Goal: Transaction & Acquisition: Download file/media

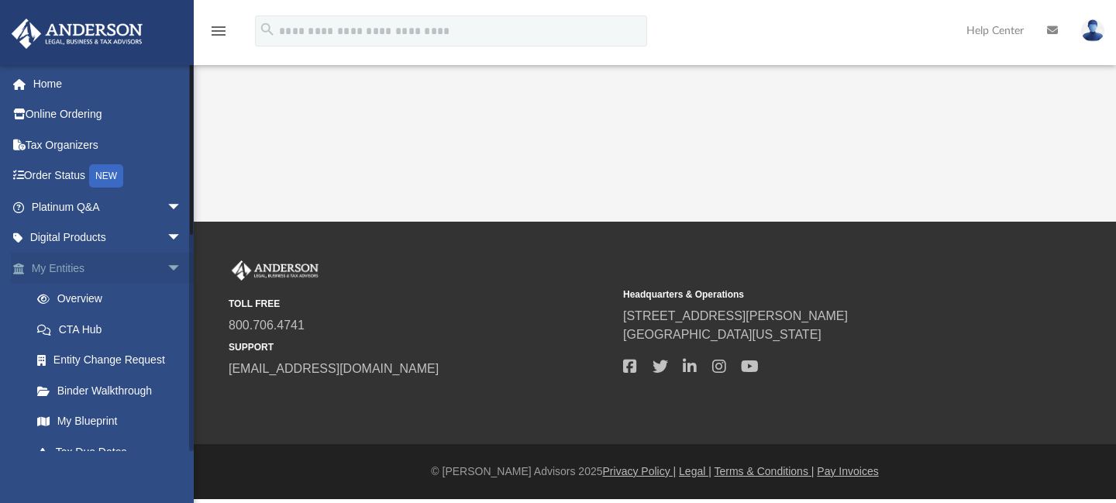
click at [83, 264] on link "My Entities arrow_drop_down" at bounding box center [108, 268] width 194 height 31
click at [167, 270] on span "arrow_drop_down" at bounding box center [182, 269] width 31 height 32
click at [167, 270] on span "arrow_drop_up" at bounding box center [182, 269] width 31 height 32
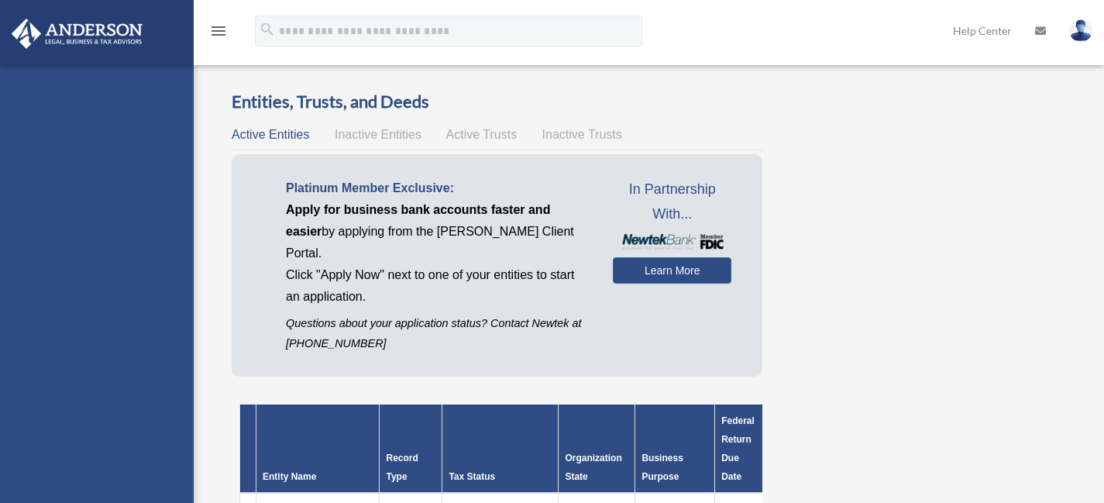
click at [106, 35] on img at bounding box center [77, 34] width 140 height 30
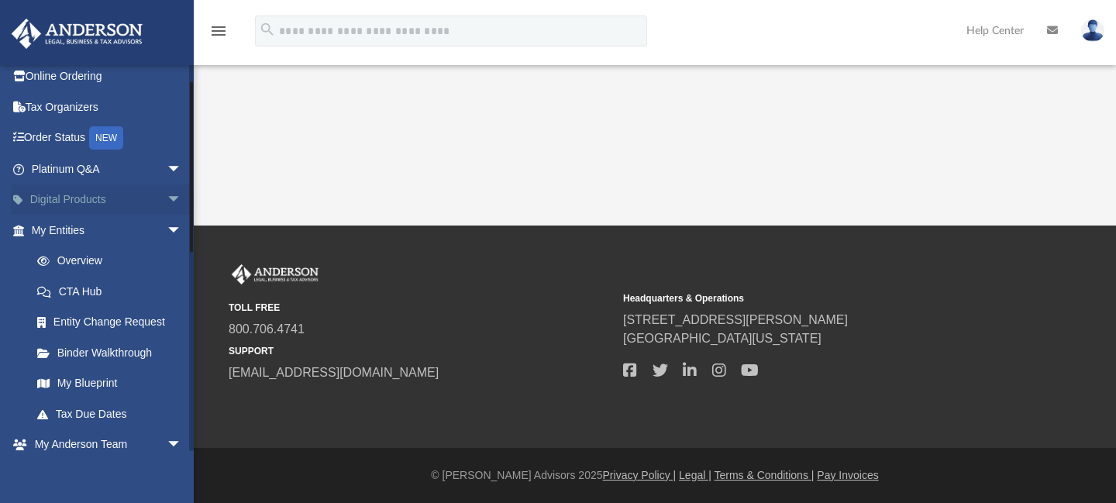
scroll to position [40, 0]
click at [167, 224] on span "arrow_drop_down" at bounding box center [182, 228] width 31 height 32
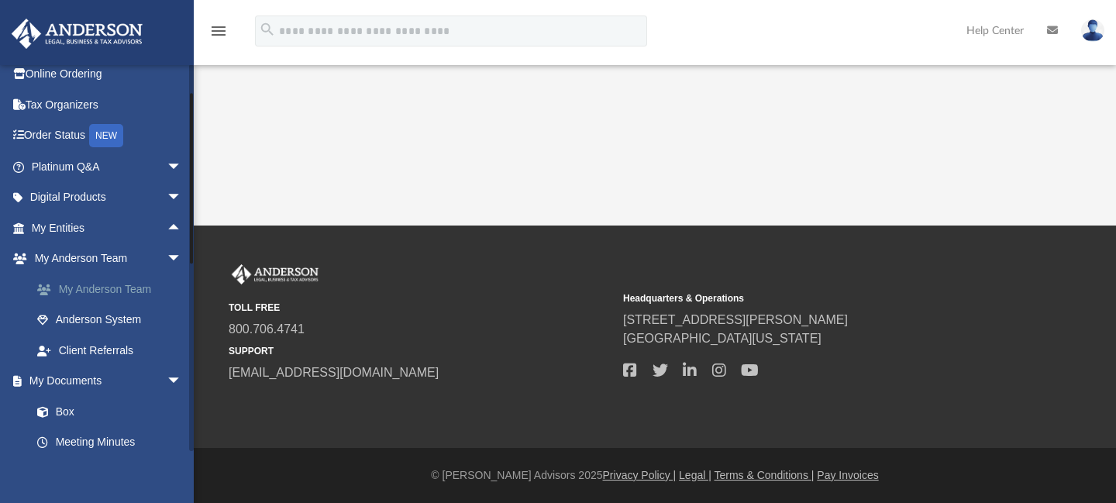
scroll to position [0, 0]
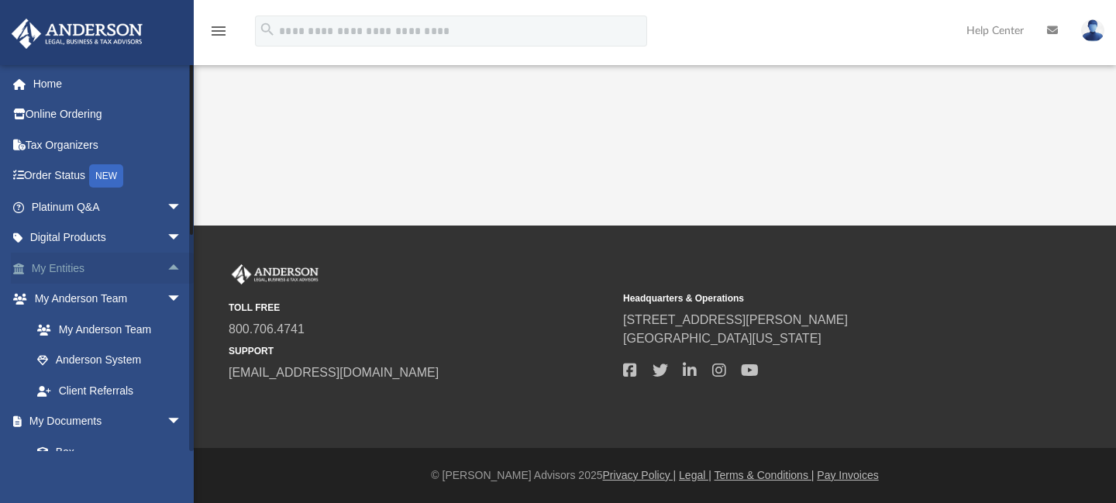
click at [118, 267] on link "My Entities arrow_drop_up" at bounding box center [108, 268] width 194 height 31
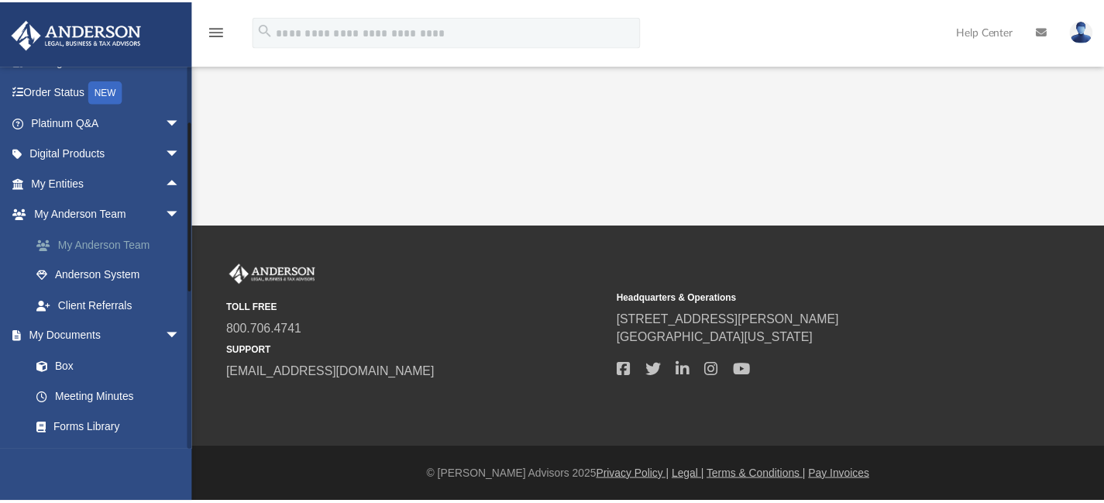
scroll to position [86, 0]
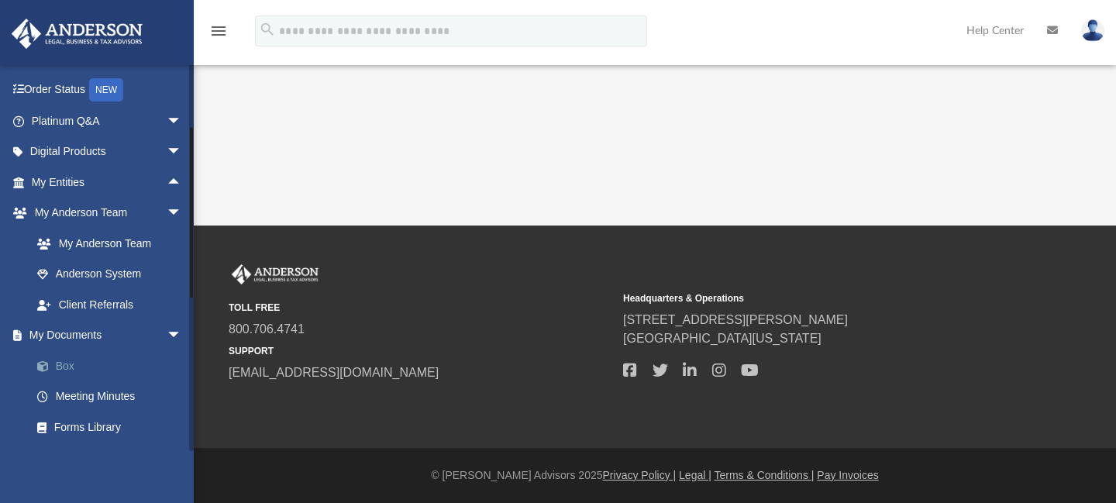
click at [63, 366] on link "Box" at bounding box center [114, 365] width 184 height 31
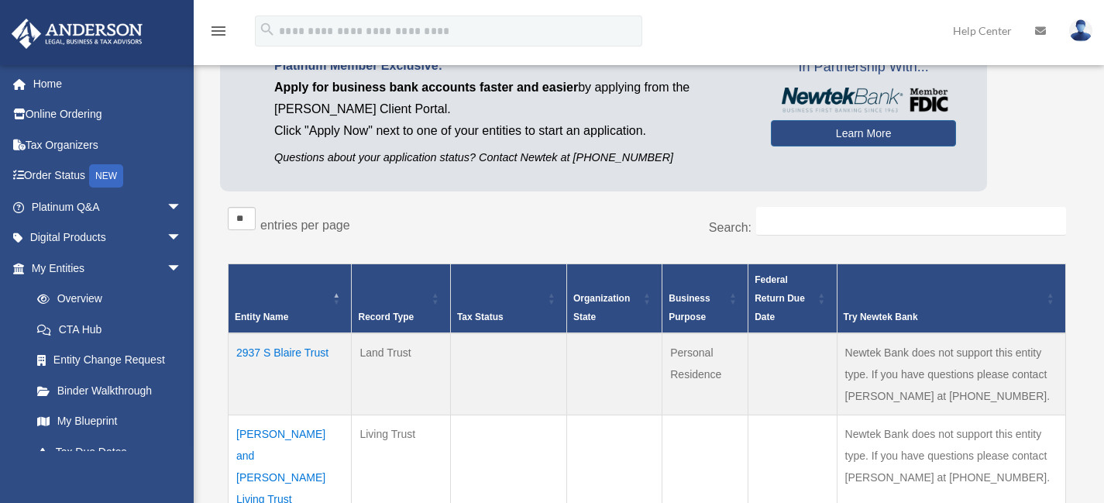
scroll to position [135, 0]
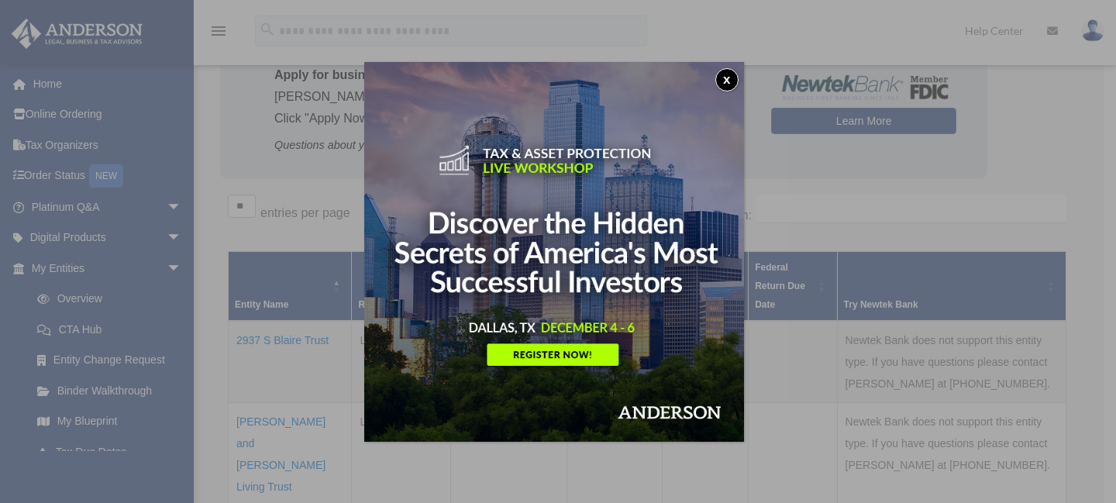
click at [733, 74] on button "x" at bounding box center [726, 79] width 23 height 23
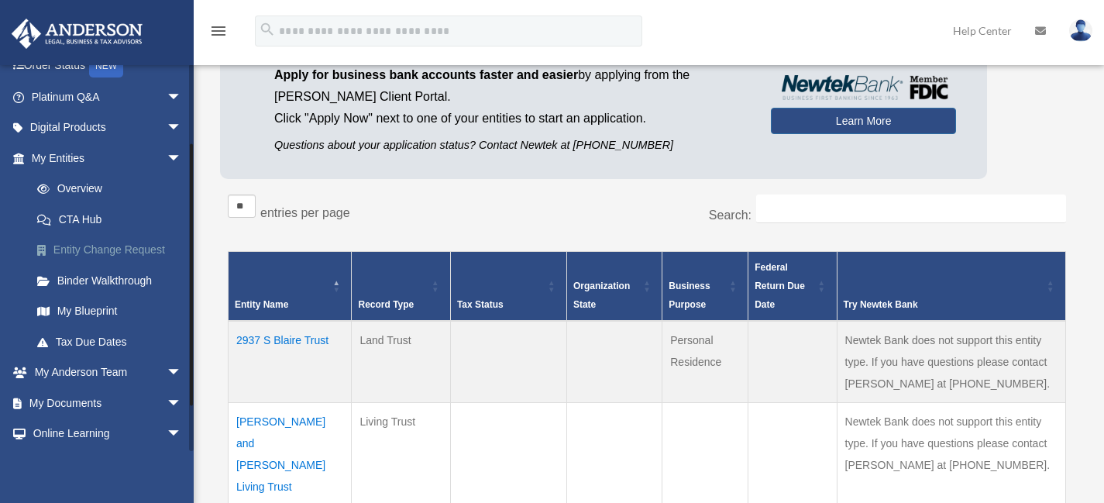
scroll to position [173, 0]
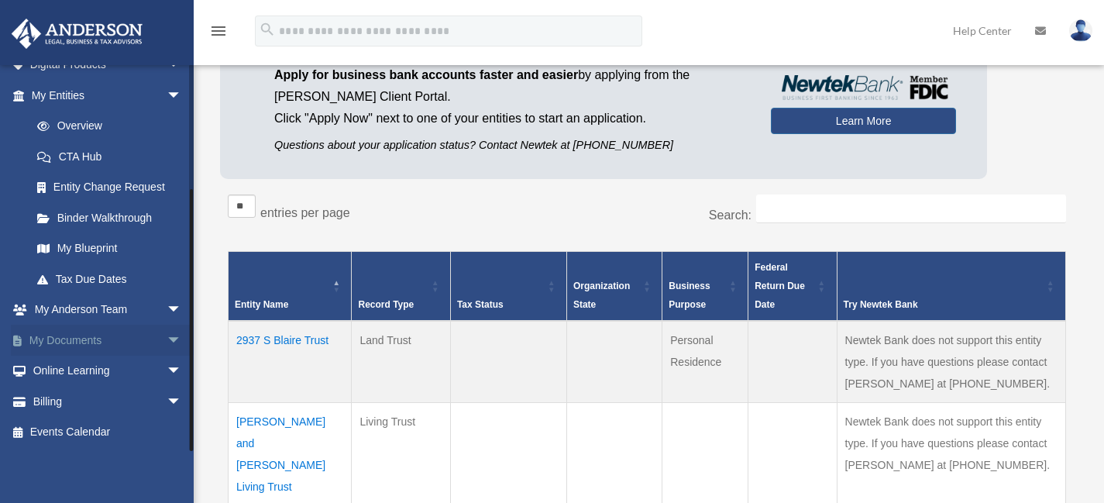
click at [95, 347] on link "My Documents arrow_drop_down" at bounding box center [108, 340] width 194 height 31
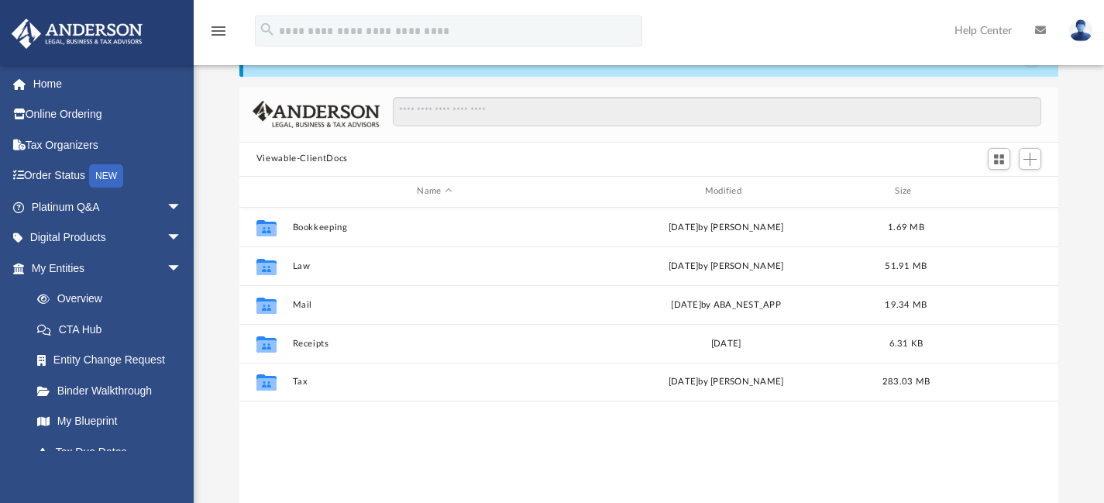
scroll to position [61, 0]
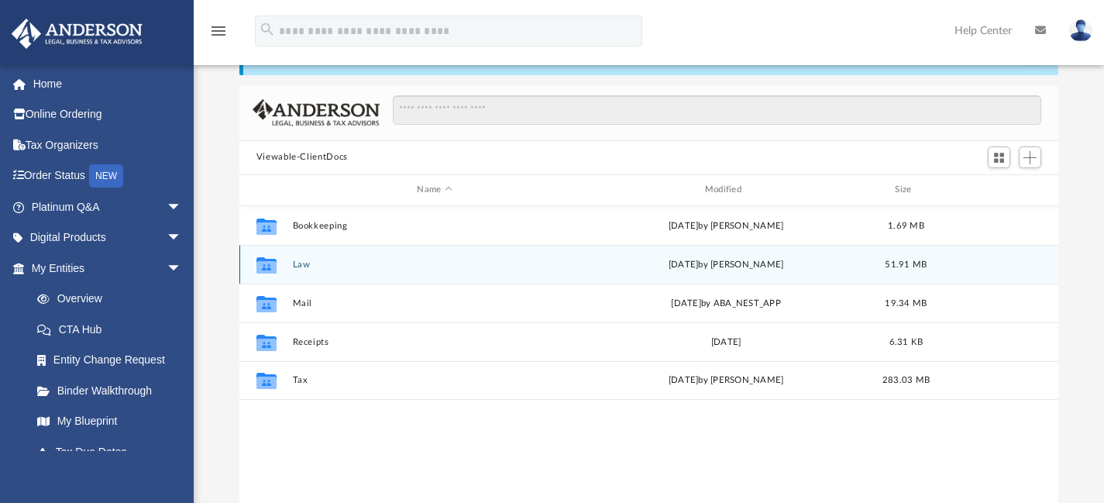
click at [294, 265] on button "Law" at bounding box center [434, 264] width 284 height 10
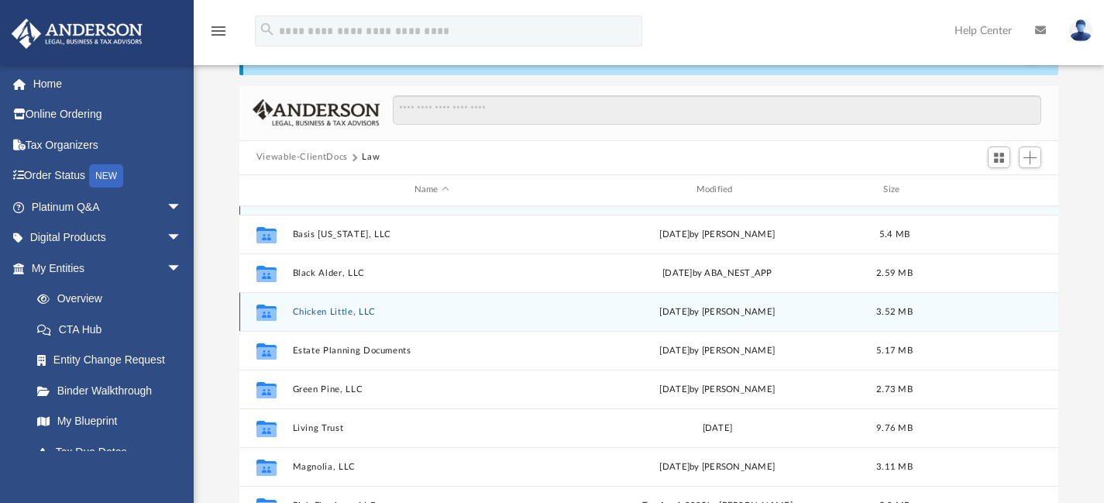
scroll to position [29, 0]
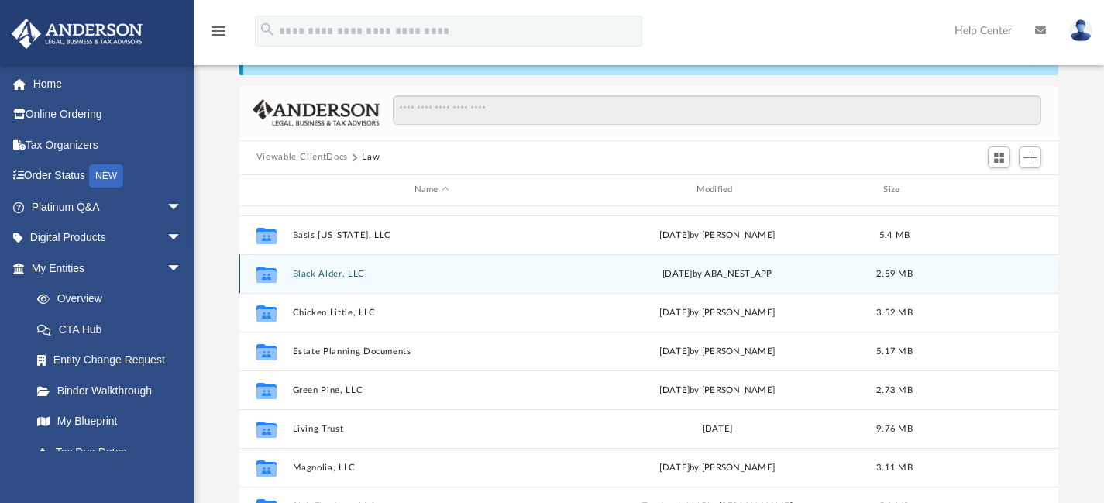
click at [325, 274] on button "Black Alder, LLC" at bounding box center [431, 273] width 279 height 10
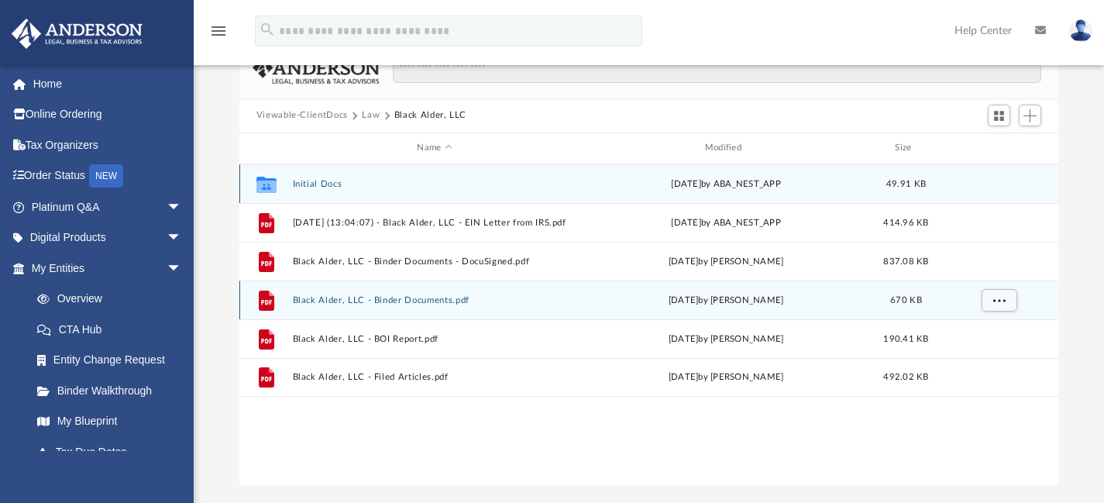
scroll to position [106, 0]
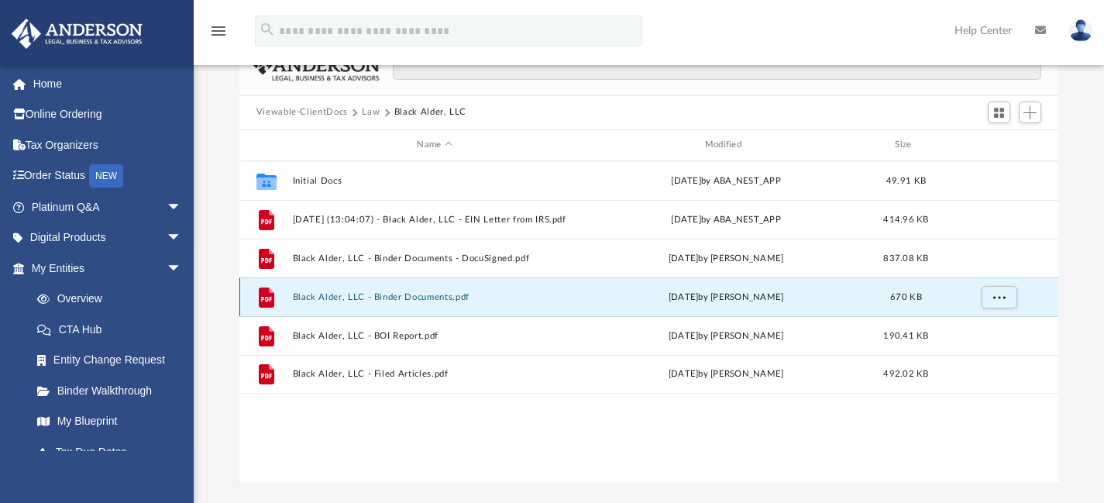
click at [408, 295] on button "Black Alder, LLC - Binder Documents.pdf" at bounding box center [434, 296] width 284 height 10
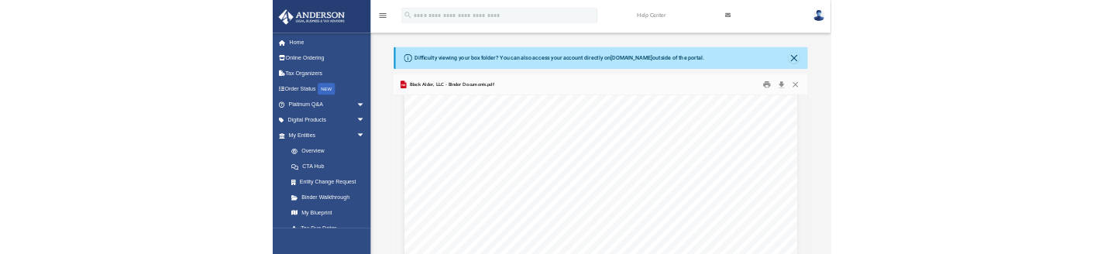
scroll to position [61, 0]
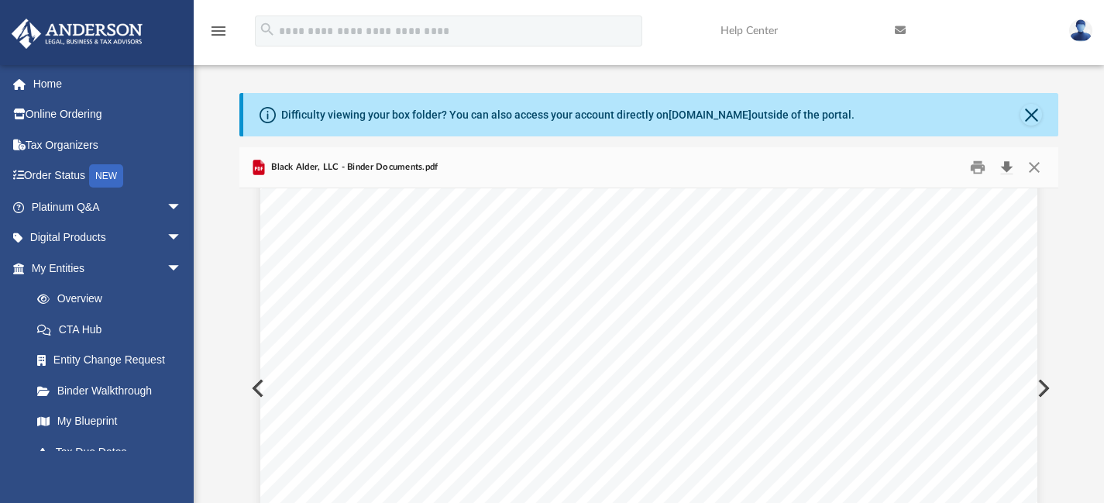
click at [1006, 167] on button "Download" at bounding box center [1006, 167] width 28 height 24
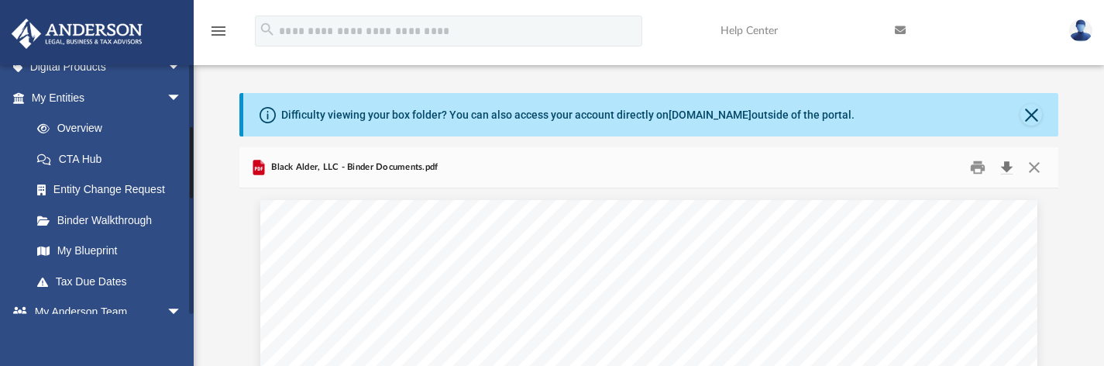
scroll to position [218, 0]
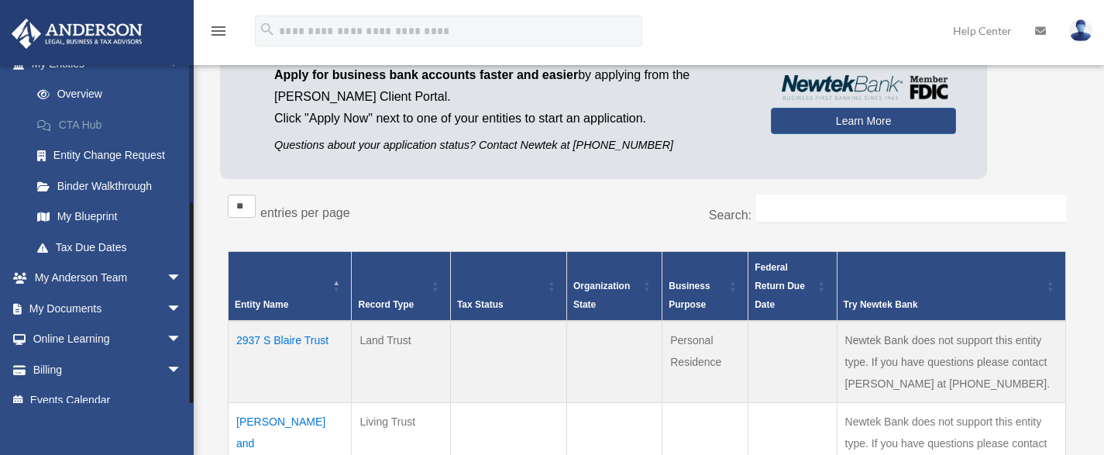
scroll to position [221, 0]
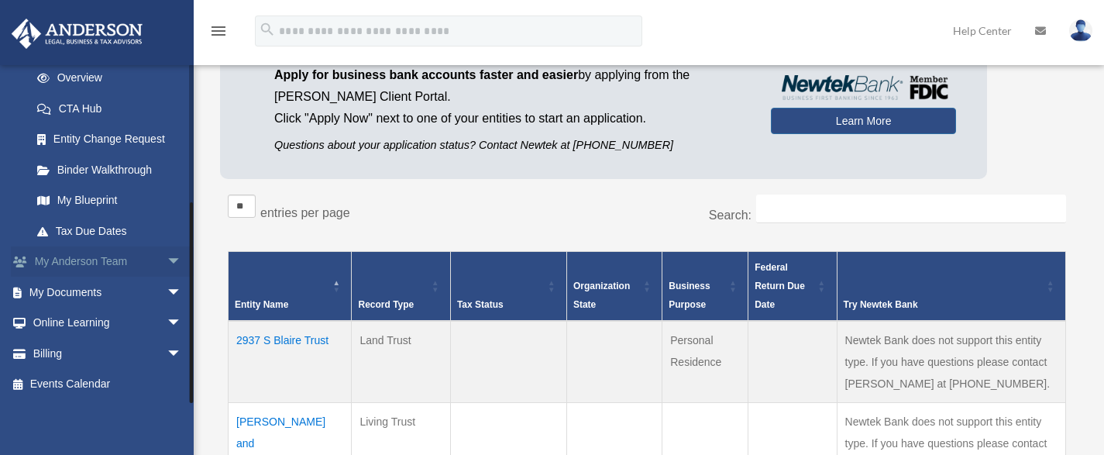
click at [167, 262] on span "arrow_drop_down" at bounding box center [182, 262] width 31 height 32
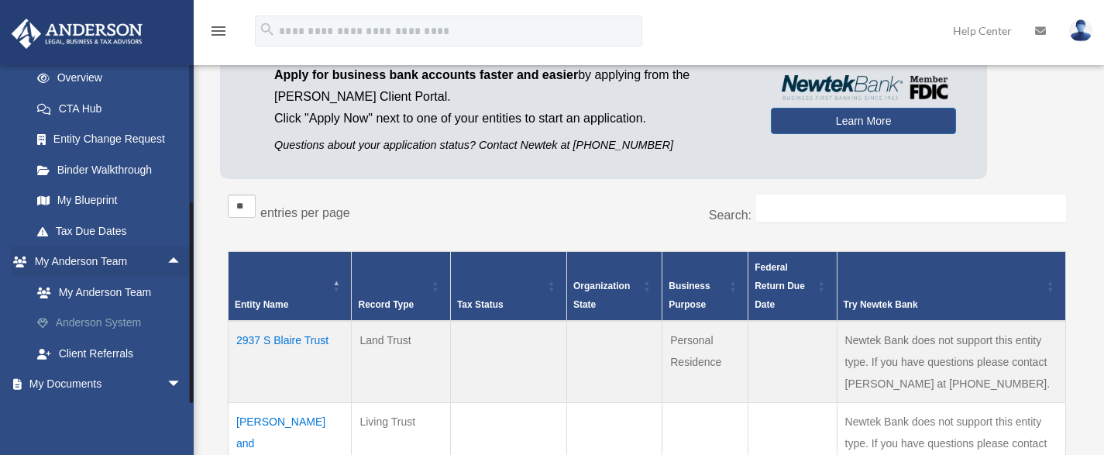
scroll to position [312, 0]
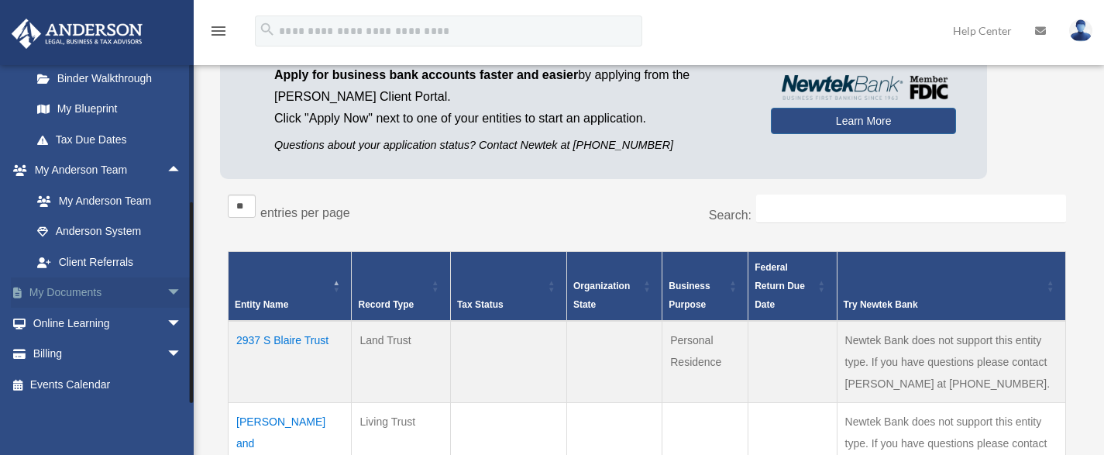
click at [99, 301] on link "My Documents arrow_drop_down" at bounding box center [108, 292] width 194 height 31
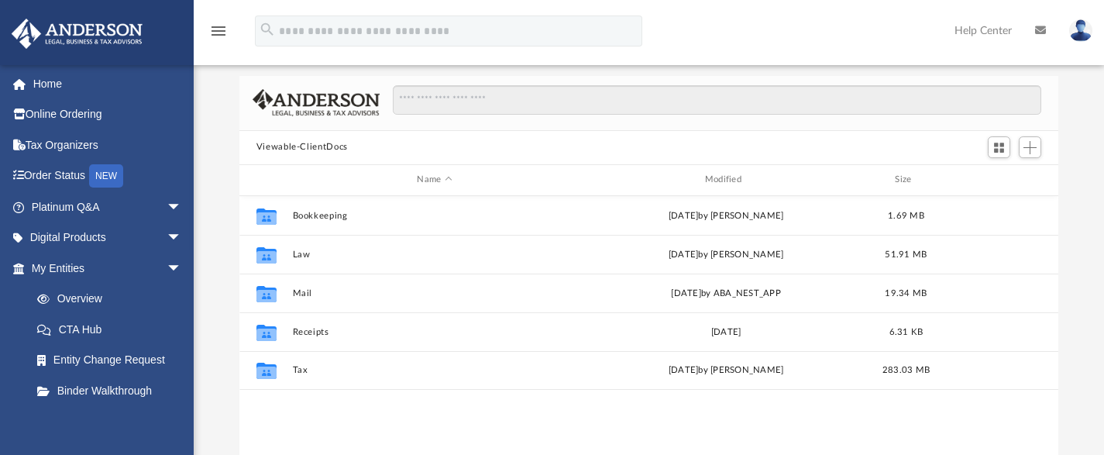
scroll to position [90, 0]
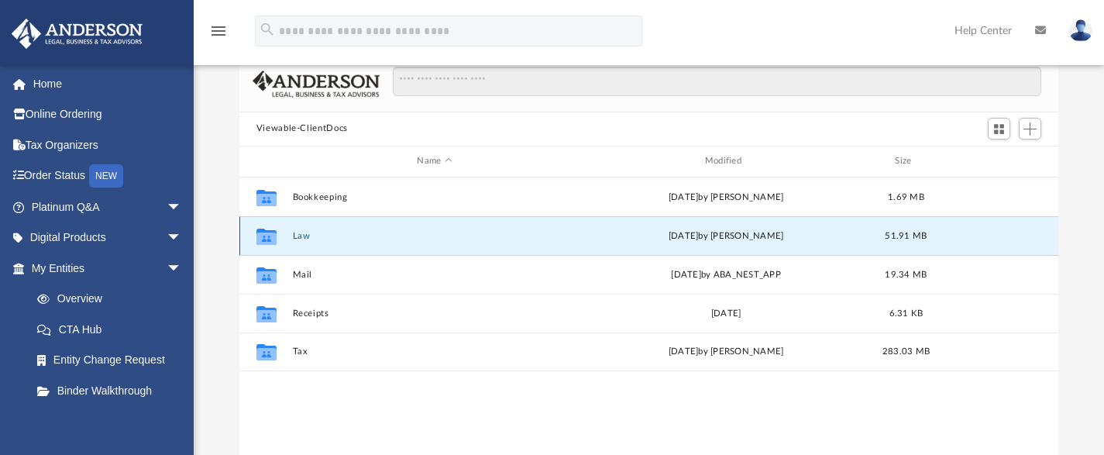
click at [298, 235] on button "Law" at bounding box center [434, 235] width 284 height 10
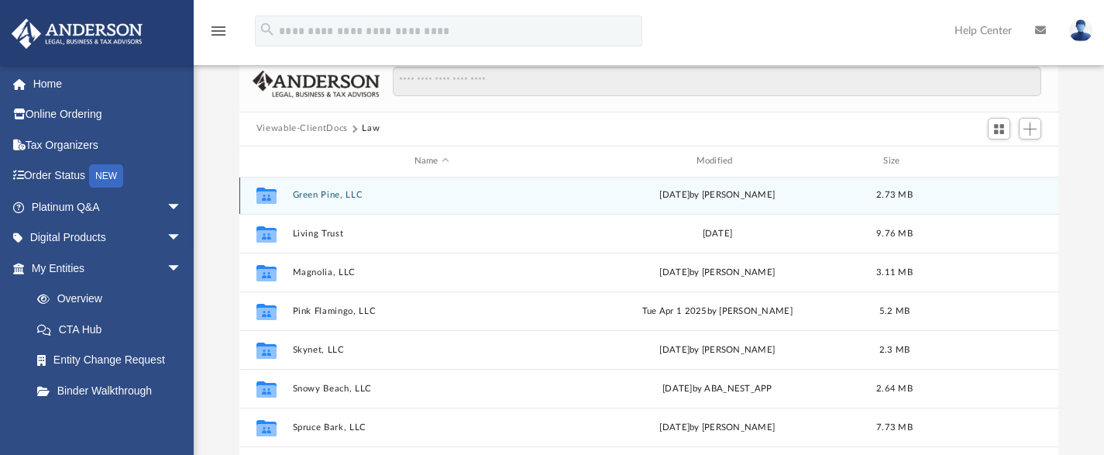
scroll to position [198, 0]
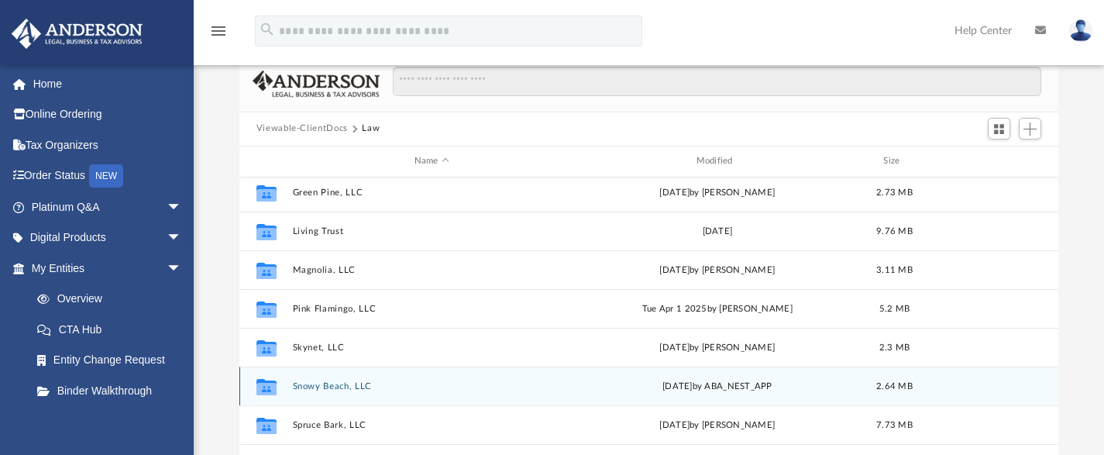
click at [314, 385] on button "Snowy Beach, LLC" at bounding box center [431, 385] width 279 height 10
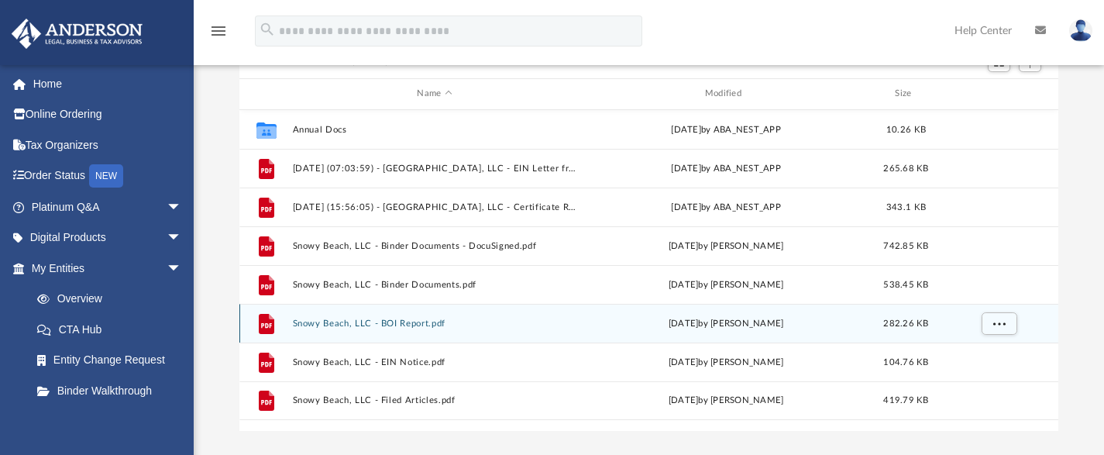
scroll to position [164, 0]
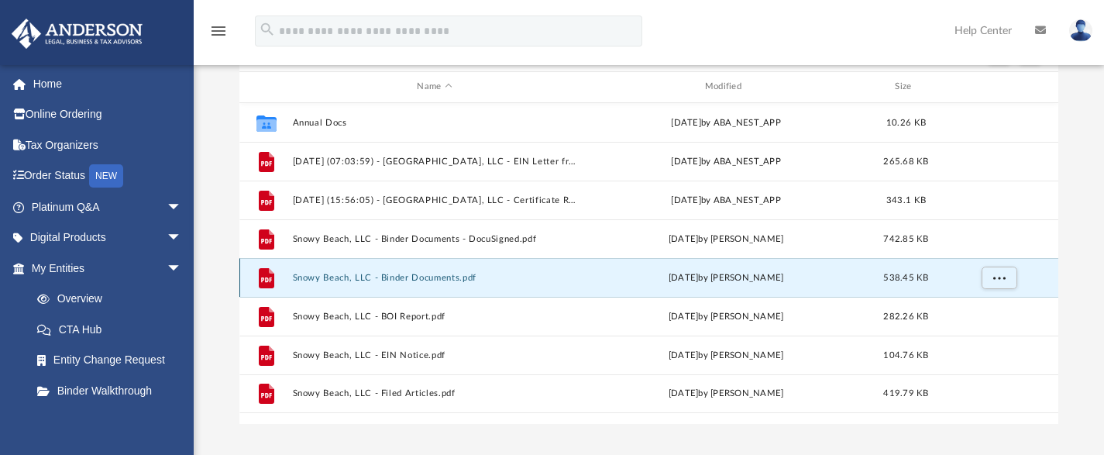
click at [319, 273] on button "Snowy Beach, LLC - Binder Documents.pdf" at bounding box center [434, 277] width 284 height 10
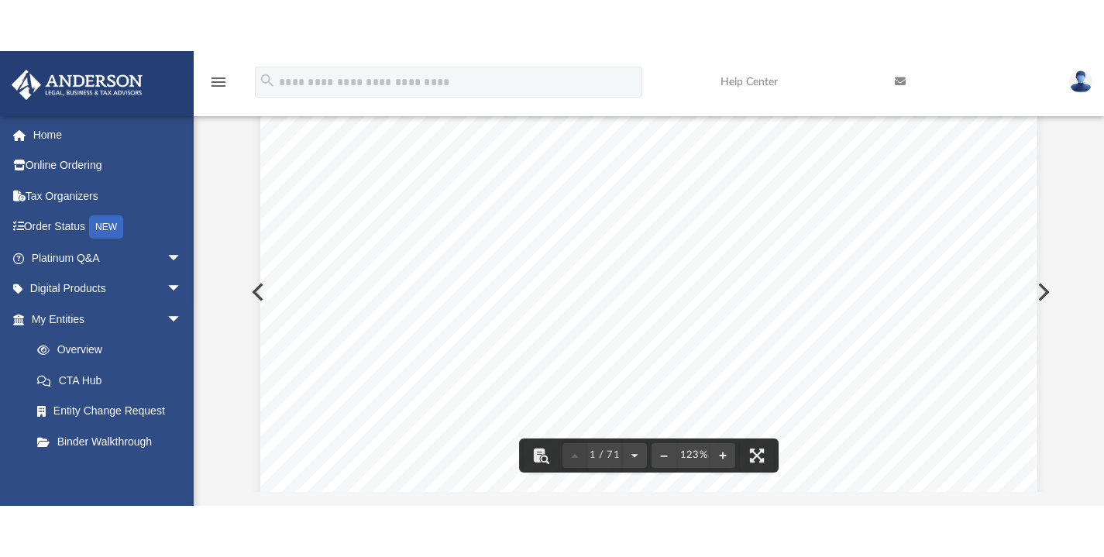
scroll to position [0, 0]
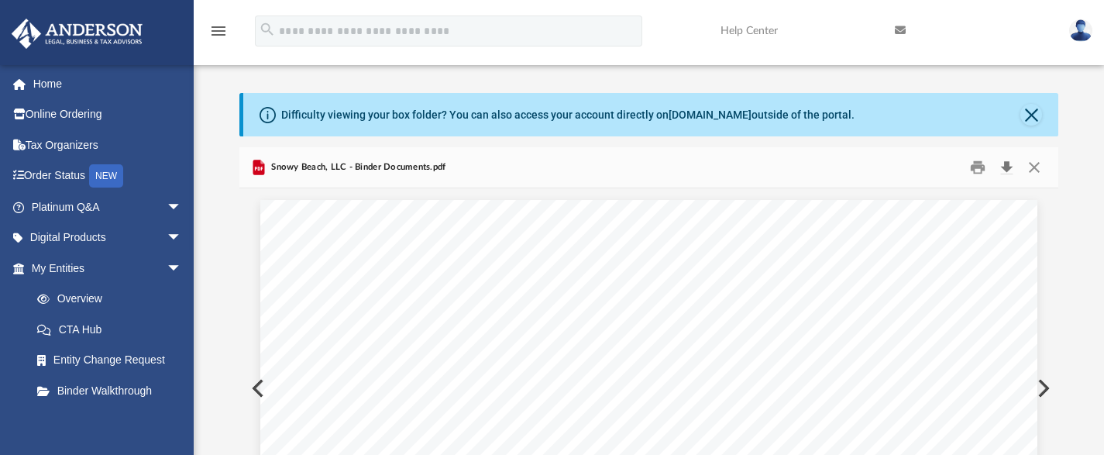
click at [1009, 160] on button "Download" at bounding box center [1006, 167] width 28 height 24
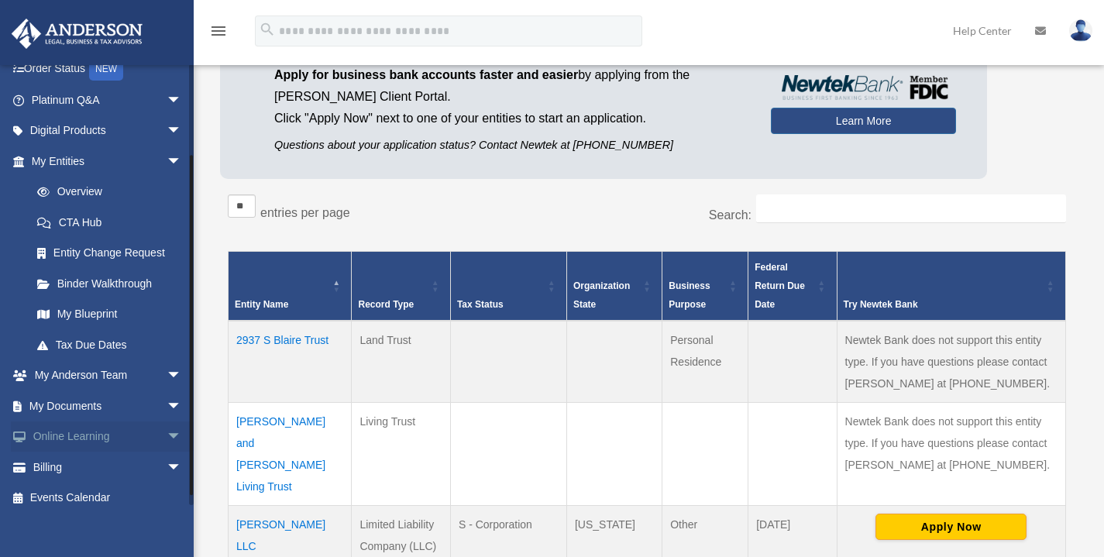
scroll to position [119, 0]
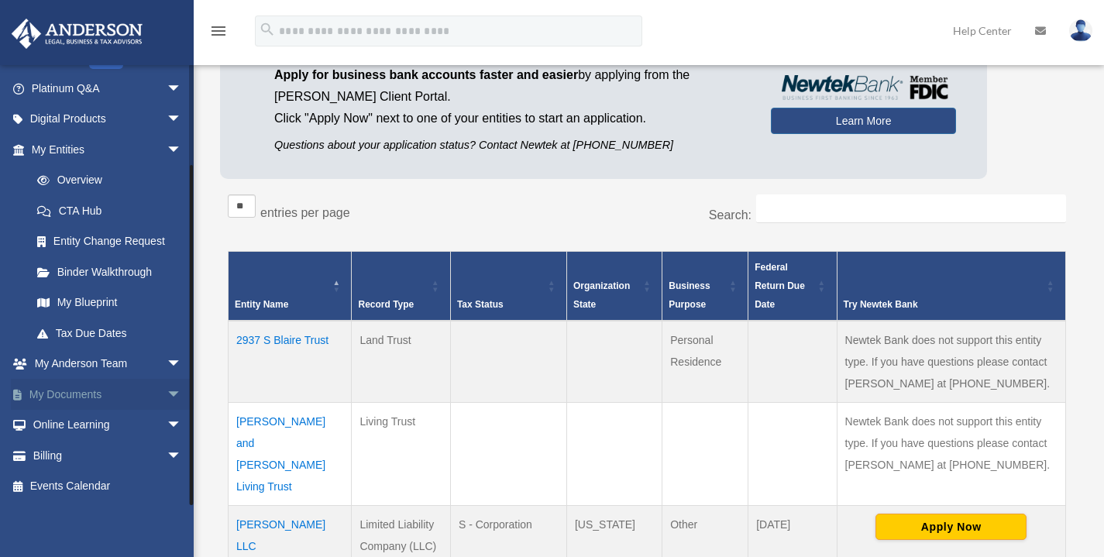
click at [88, 397] on link "My Documents arrow_drop_down" at bounding box center [108, 394] width 194 height 31
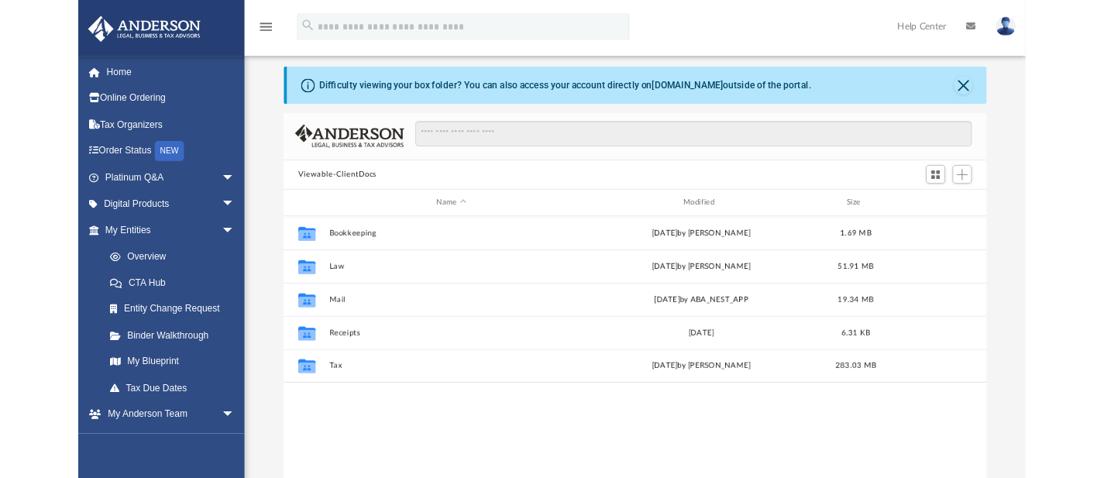
scroll to position [17, 0]
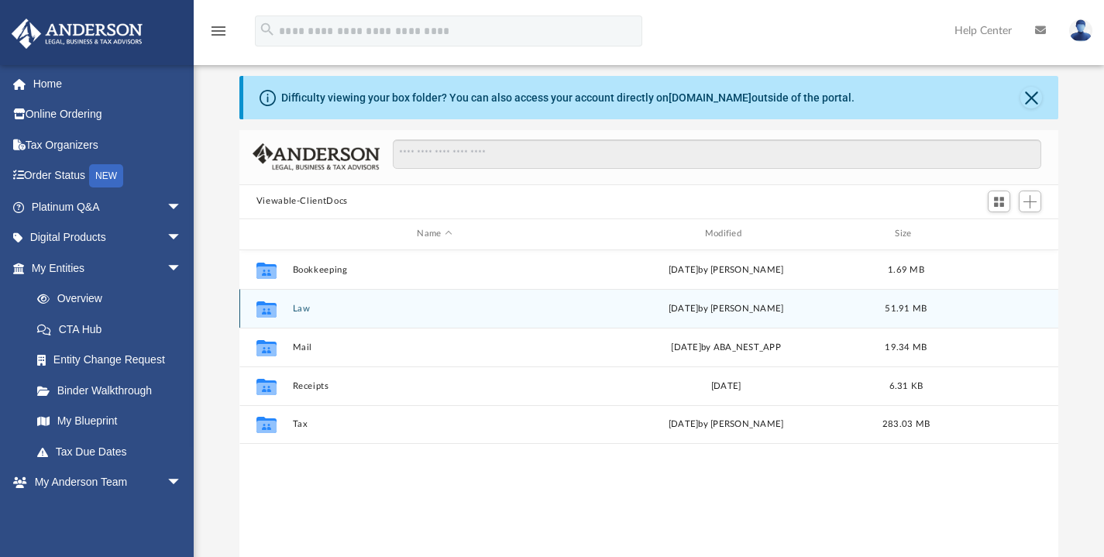
click at [294, 315] on div "Collaborated Folder Law [DATE] by [PERSON_NAME] 51.91 MB" at bounding box center [649, 308] width 820 height 39
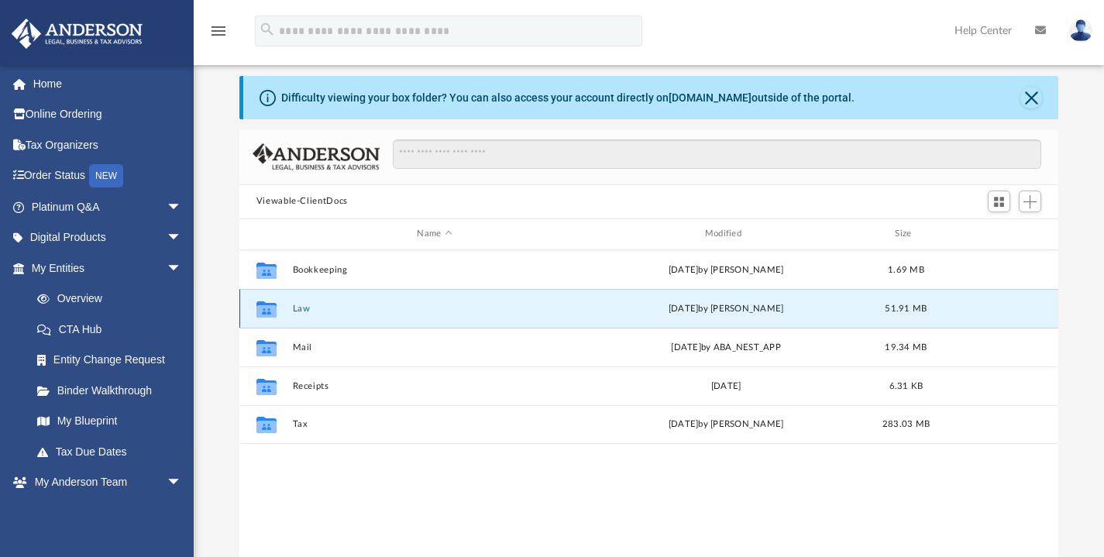
click at [296, 309] on button "Law" at bounding box center [434, 308] width 284 height 10
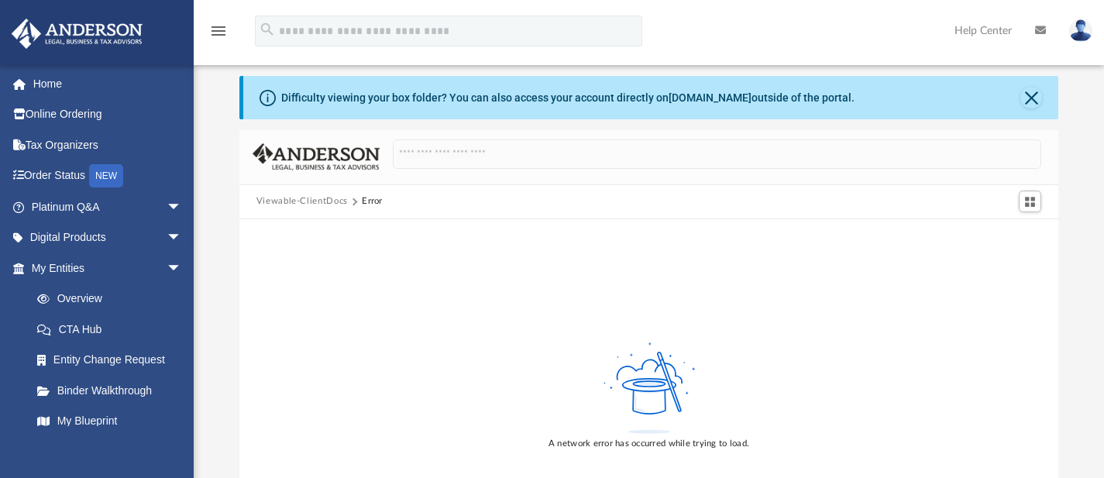
click at [309, 199] on button "Viewable-ClientDocs" at bounding box center [301, 201] width 91 height 14
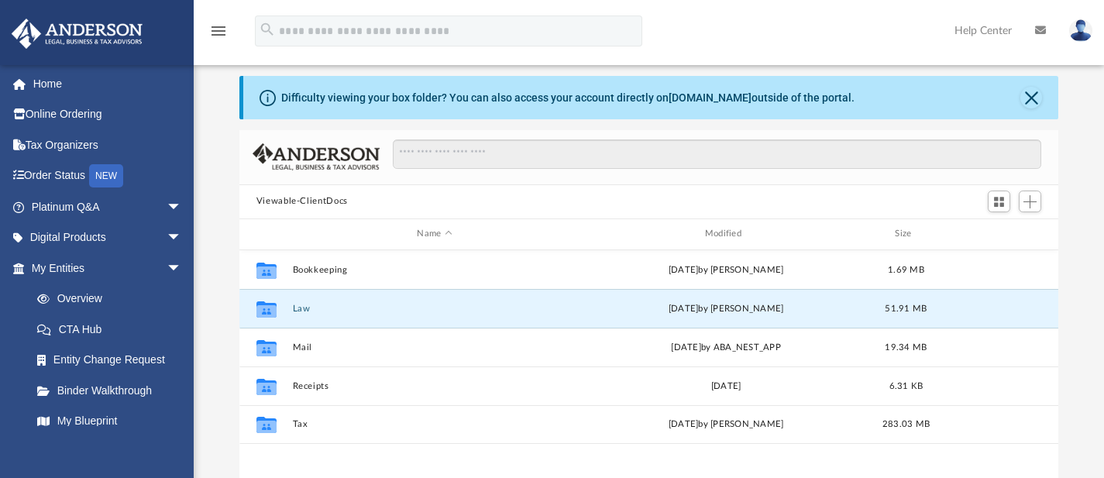
scroll to position [340, 807]
click at [266, 304] on icon "grid" at bounding box center [266, 310] width 20 height 12
click at [302, 309] on button "Law" at bounding box center [434, 308] width 284 height 10
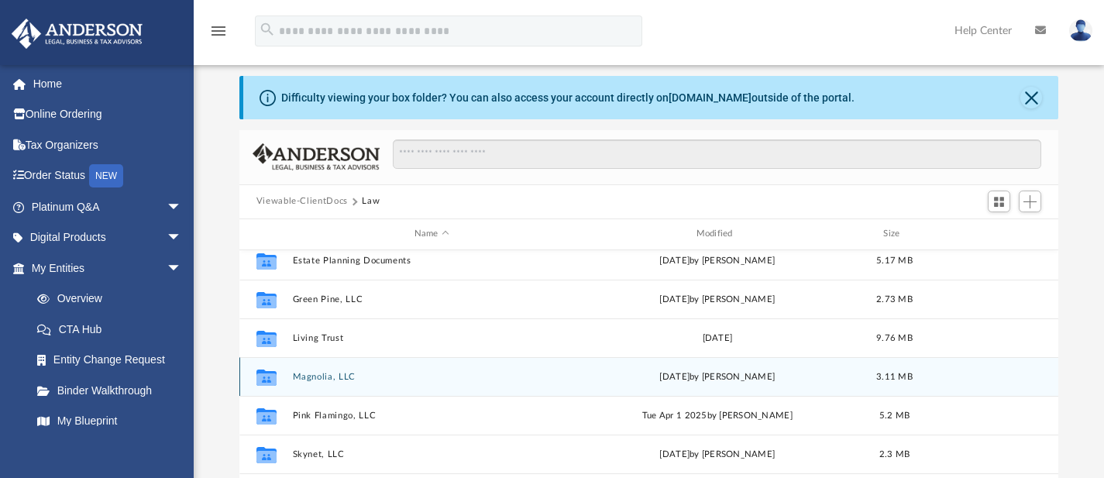
scroll to position [163, 0]
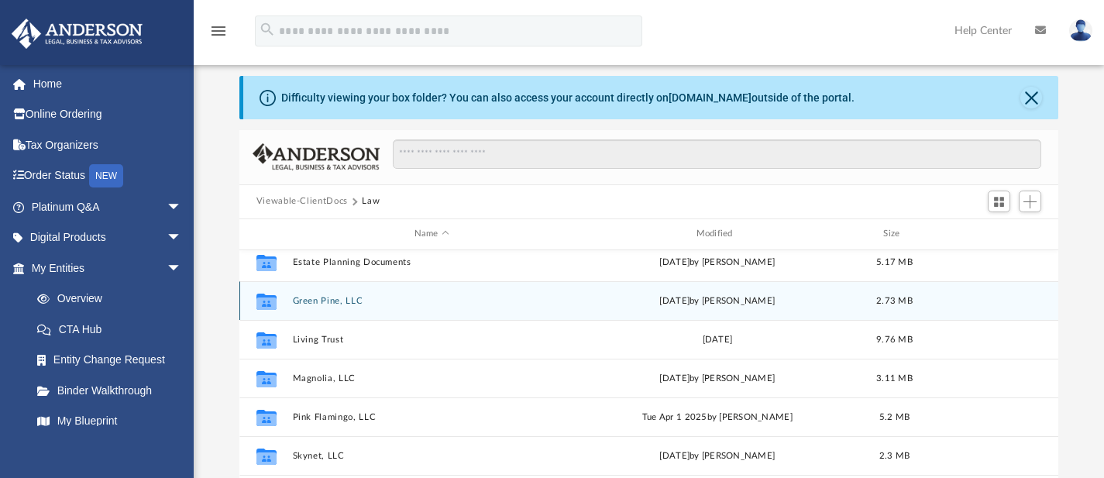
click at [336, 301] on button "Green Pine, LLC" at bounding box center [431, 300] width 279 height 10
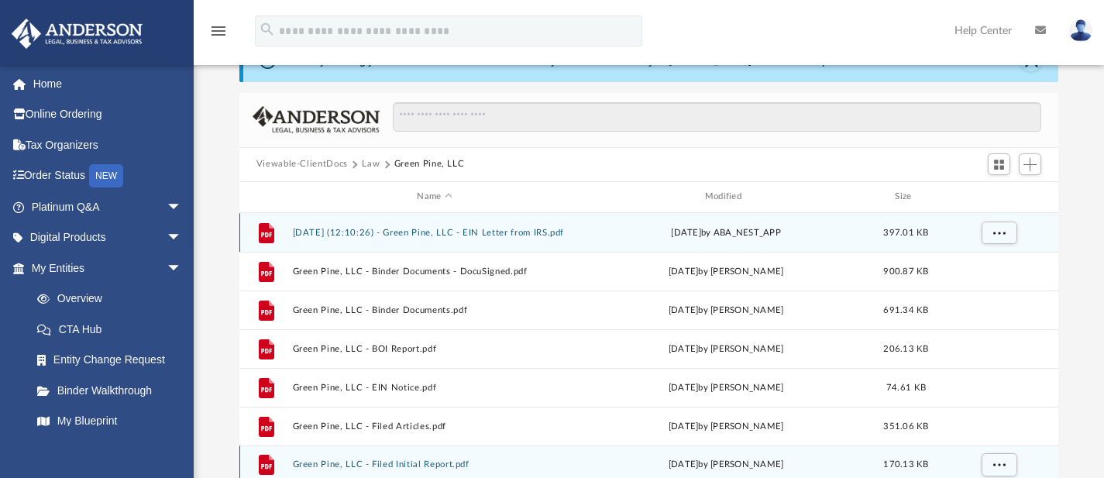
scroll to position [56, 0]
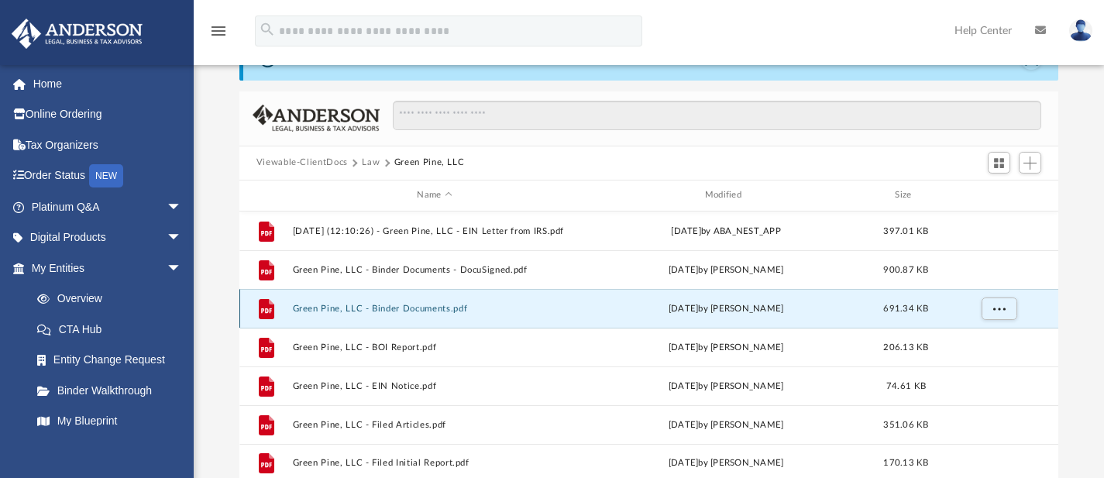
click at [407, 304] on button "Green Pine, LLC - Binder Documents.pdf" at bounding box center [434, 308] width 284 height 10
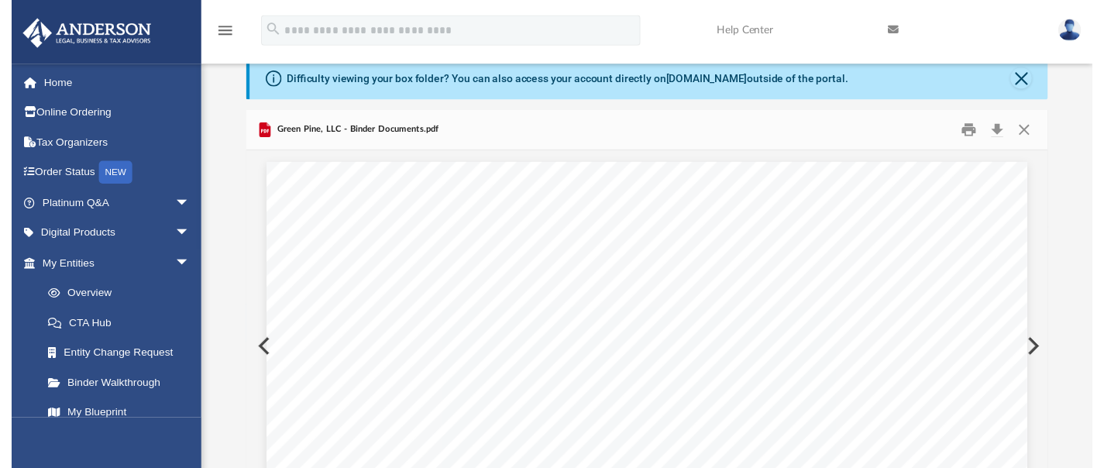
scroll to position [0, 0]
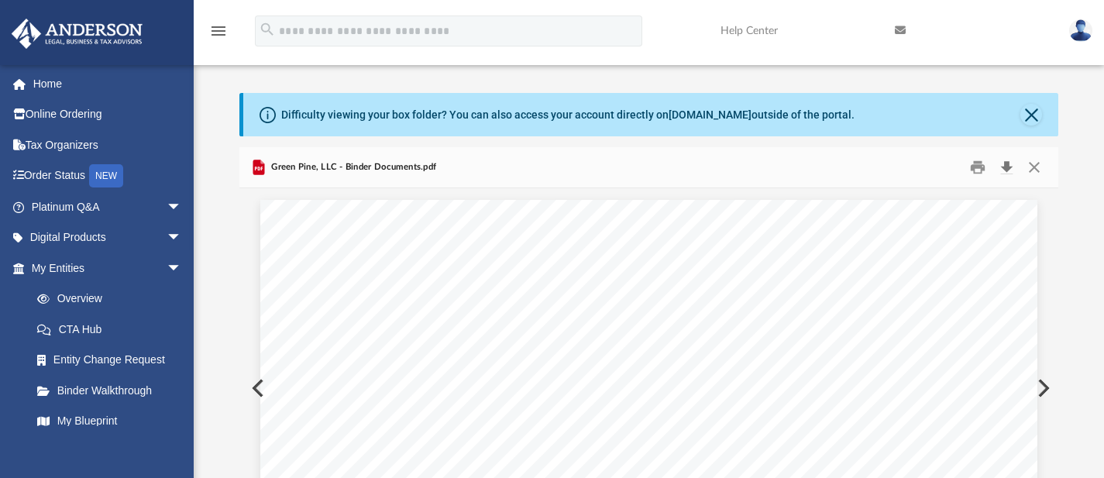
click at [1006, 165] on button "Download" at bounding box center [1006, 167] width 28 height 24
